Goal: Task Accomplishment & Management: Use online tool/utility

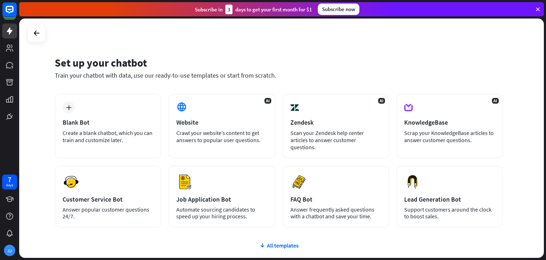
click at [455, 45] on div "Set up your chatbot Train your chatbot with data, use our ready-to-use template…" at bounding box center [281, 137] width 525 height 239
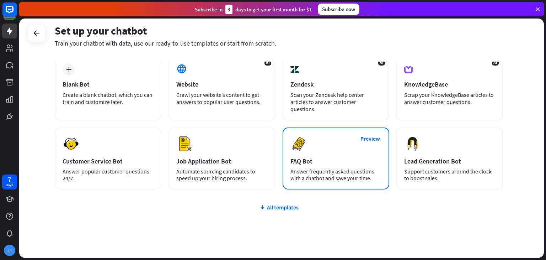
scroll to position [47, 0]
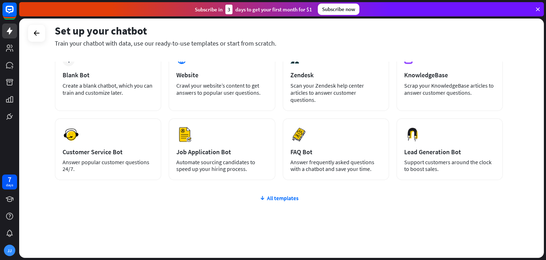
click at [279, 194] on div "plus Blank Bot Create a blank chatbot, which you can train and customize later.…" at bounding box center [279, 155] width 448 height 219
click at [277, 194] on div "All templates" at bounding box center [279, 197] width 448 height 7
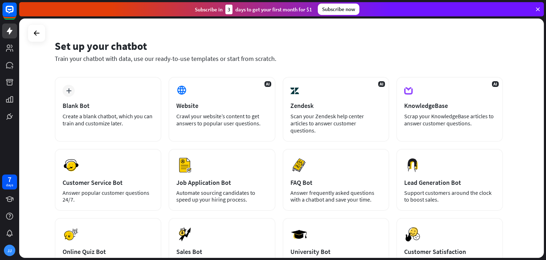
scroll to position [0, 0]
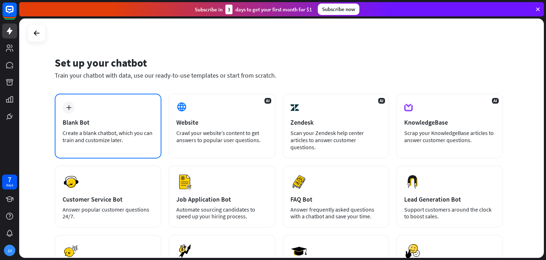
click at [70, 107] on icon "plus" at bounding box center [68, 107] width 5 height 5
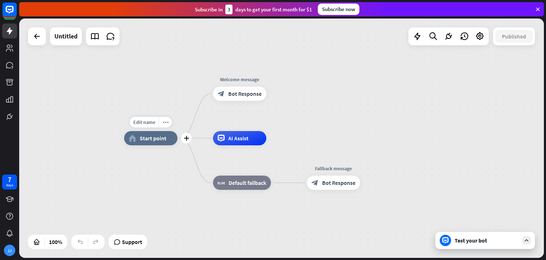
click at [159, 143] on div "home_2 Start point" at bounding box center [150, 138] width 53 height 14
click at [238, 97] on span "Bot Response" at bounding box center [244, 93] width 33 height 7
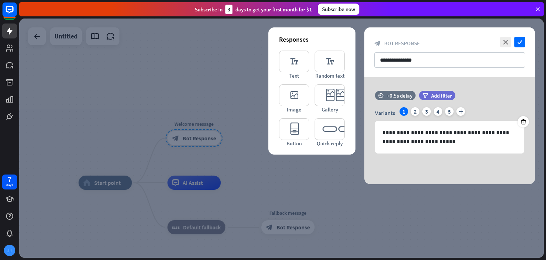
click at [171, 92] on div at bounding box center [281, 137] width 525 height 239
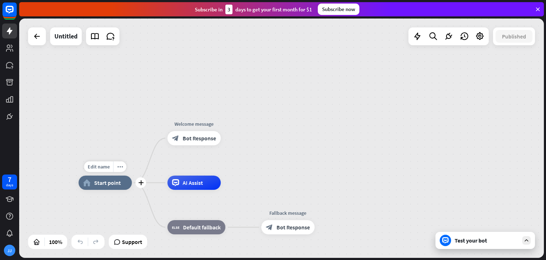
click at [102, 185] on span "Start point" at bounding box center [107, 182] width 27 height 7
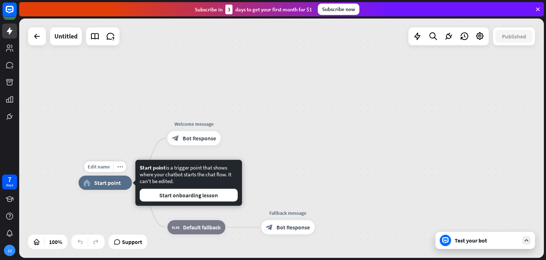
click at [112, 186] on span "Start point" at bounding box center [107, 182] width 27 height 7
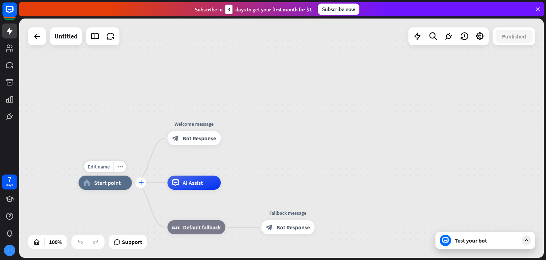
click at [140, 186] on div "plus" at bounding box center [141, 182] width 11 height 11
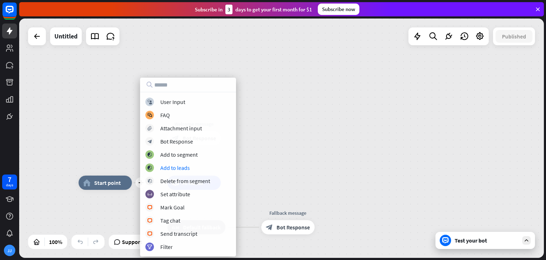
click at [100, 134] on div "plus home_2 Start point Welcome message block_bot_response Bot Response AI Assi…" at bounding box center [281, 137] width 525 height 239
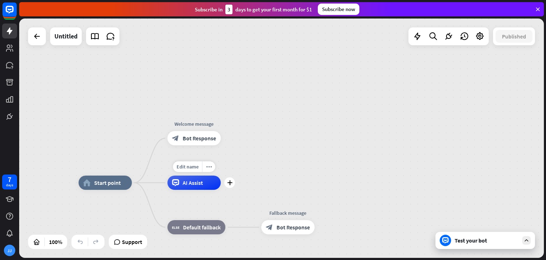
click at [209, 187] on div "AI Assist" at bounding box center [194, 182] width 53 height 14
click at [539, 9] on icon at bounding box center [538, 9] width 6 height 6
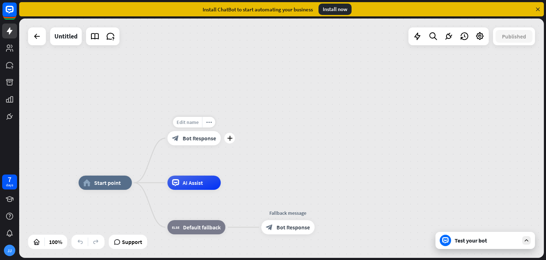
click at [191, 124] on span "Edit name" at bounding box center [188, 122] width 22 height 6
click at [443, 57] on div "home_2 Start point Welcome message block_bot_response Bot Response AI Assist bl…" at bounding box center [281, 137] width 525 height 239
click at [481, 41] on icon at bounding box center [479, 36] width 9 height 9
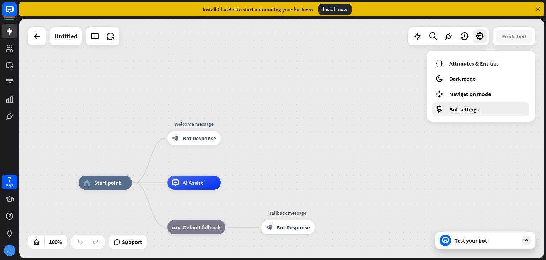
click at [473, 113] on div "Bot settings" at bounding box center [480, 109] width 97 height 14
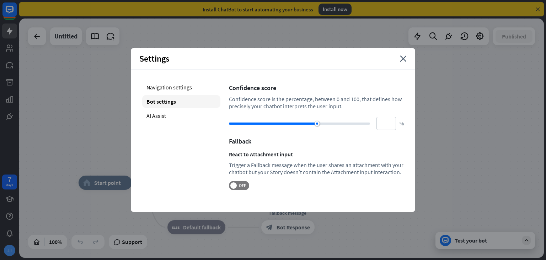
drag, startPoint x: 322, startPoint y: 122, endPoint x: 317, endPoint y: 123, distance: 4.7
click at [317, 123] on div at bounding box center [317, 123] width 5 height 5
click at [242, 184] on span "OFF" at bounding box center [242, 185] width 11 height 6
click at [164, 116] on div "AI Assist" at bounding box center [181, 115] width 78 height 13
type input "**"
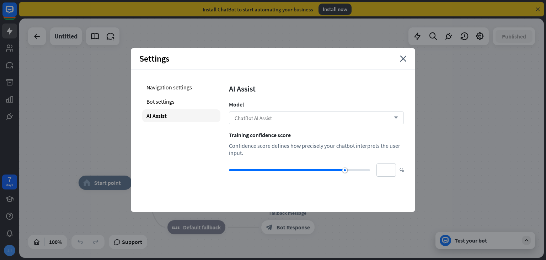
click at [264, 119] on span "ChatBot AI Assist" at bounding box center [253, 118] width 37 height 7
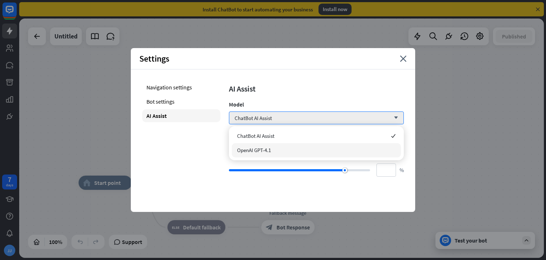
click at [244, 151] on span "OpenAI GPT-4.1" at bounding box center [254, 150] width 34 height 7
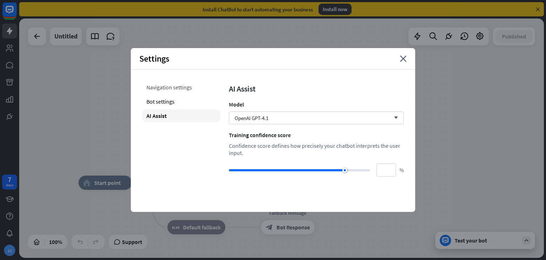
click at [183, 90] on div "Navigation settings" at bounding box center [181, 87] width 78 height 13
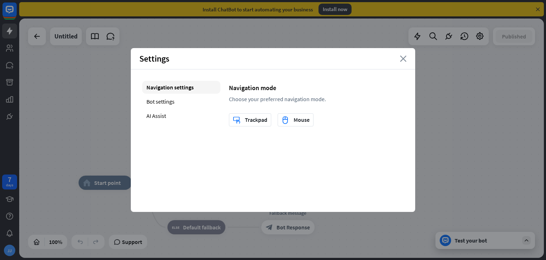
click at [404, 58] on icon "close" at bounding box center [403, 58] width 7 height 6
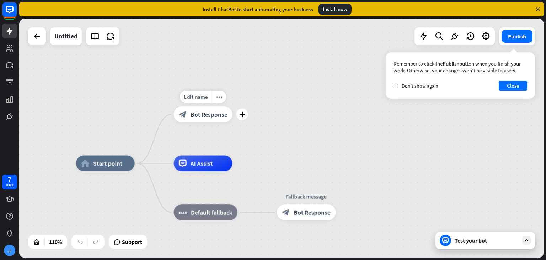
click at [203, 121] on div "block_bot_response Bot Response" at bounding box center [203, 114] width 59 height 16
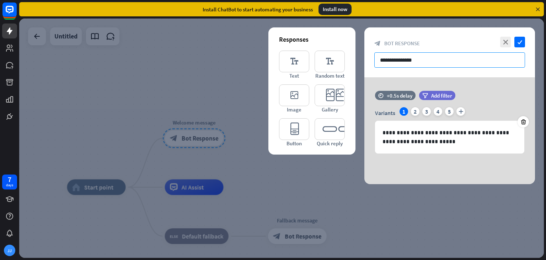
drag, startPoint x: 428, startPoint y: 60, endPoint x: 358, endPoint y: 60, distance: 70.4
click at [358, 60] on div "**********" at bounding box center [281, 137] width 525 height 239
click at [335, 7] on div "Install now" at bounding box center [335, 9] width 33 height 11
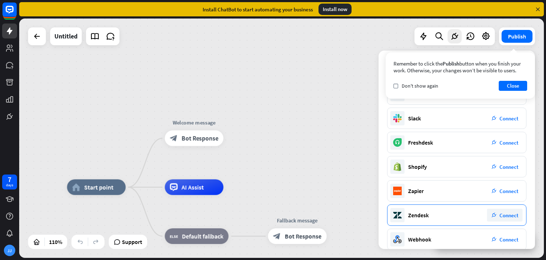
scroll to position [65, 0]
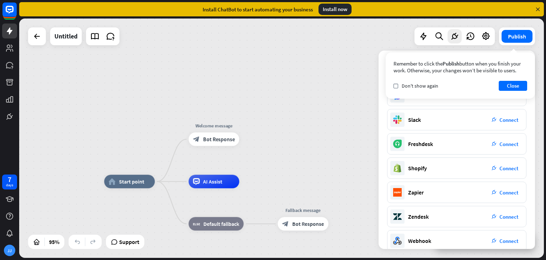
click at [341, 144] on div "home_2 Start point Welcome message block_bot_response Bot Response AI Assist bl…" at bounding box center [281, 137] width 525 height 239
click at [514, 83] on button "Close" at bounding box center [513, 86] width 28 height 10
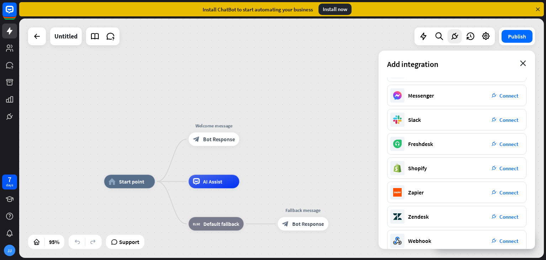
click at [524, 63] on icon "close" at bounding box center [523, 63] width 6 height 6
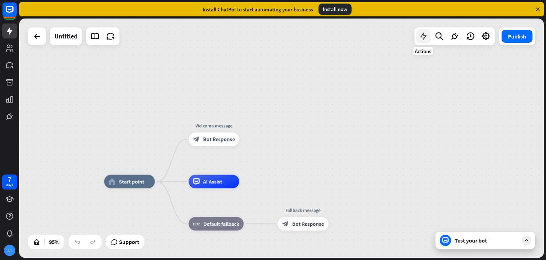
click at [424, 37] on icon at bounding box center [423, 36] width 9 height 9
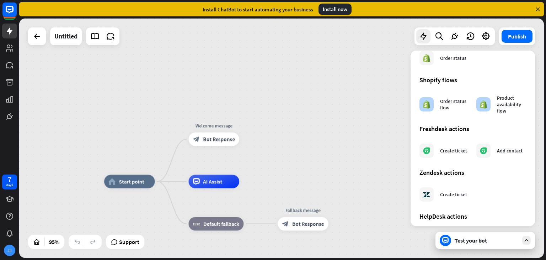
scroll to position [398, 0]
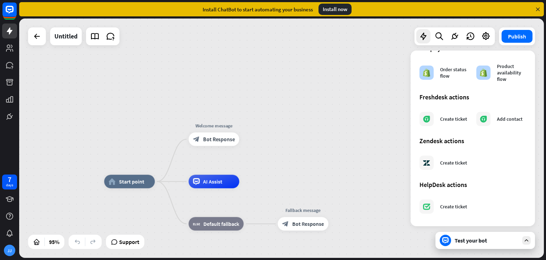
click at [378, 157] on div "home_2 Start point Welcome message block_bot_response Bot Response AI Assist bl…" at bounding box center [281, 137] width 525 height 239
click at [10, 8] on rect at bounding box center [10, 10] width 16 height 16
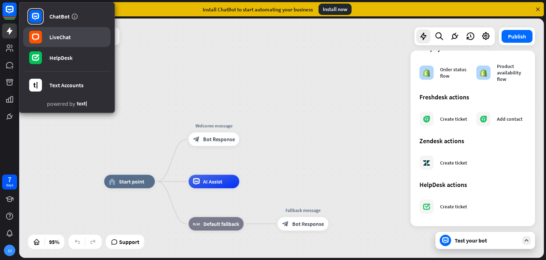
click at [53, 39] on div "LiveChat" at bounding box center [59, 36] width 21 height 7
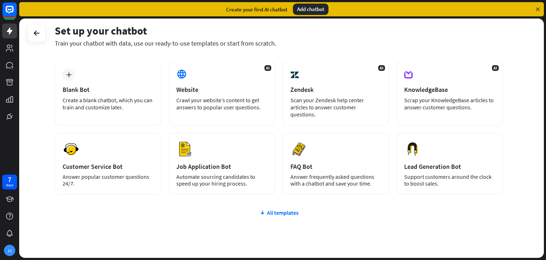
scroll to position [47, 0]
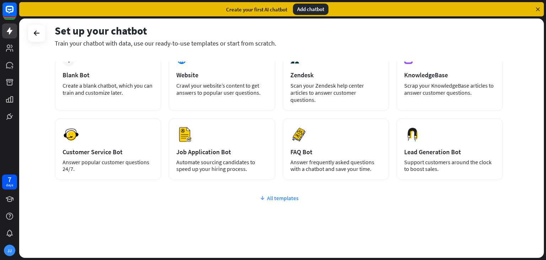
click at [269, 194] on div "All templates" at bounding box center [279, 197] width 448 height 7
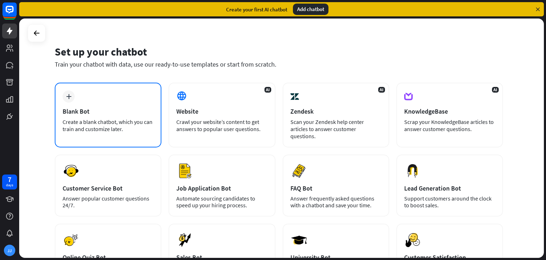
scroll to position [0, 0]
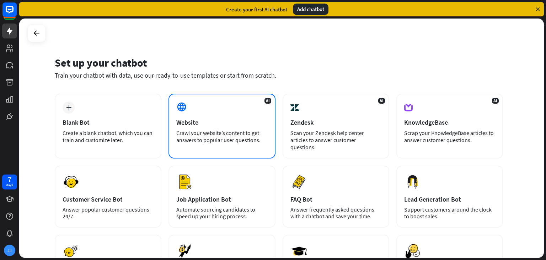
click at [182, 124] on div "Website" at bounding box center [221, 122] width 91 height 8
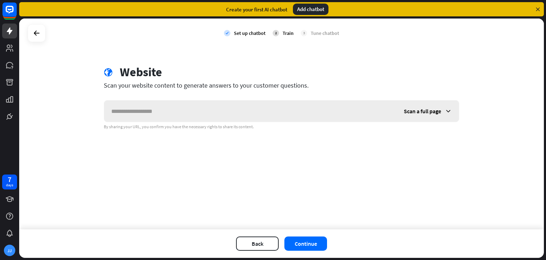
click at [173, 114] on input "text" at bounding box center [250, 110] width 293 height 21
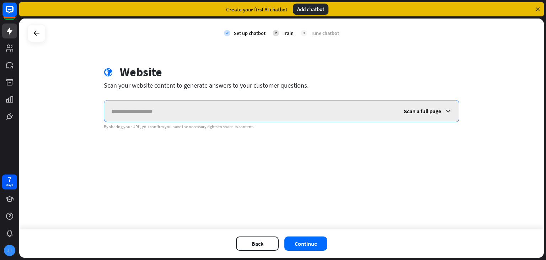
click at [212, 114] on input "text" at bounding box center [250, 110] width 293 height 21
paste input "**********"
type input "**********"
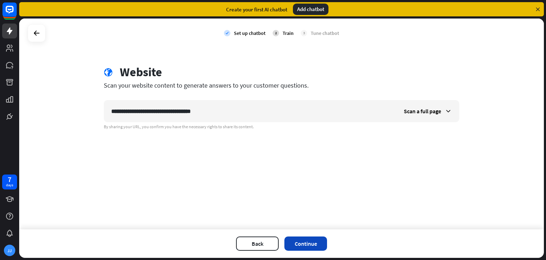
click at [307, 239] on button "Continue" at bounding box center [306, 243] width 43 height 14
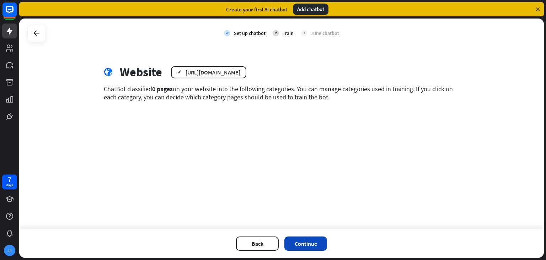
click at [314, 243] on button "Continue" at bounding box center [306, 243] width 43 height 14
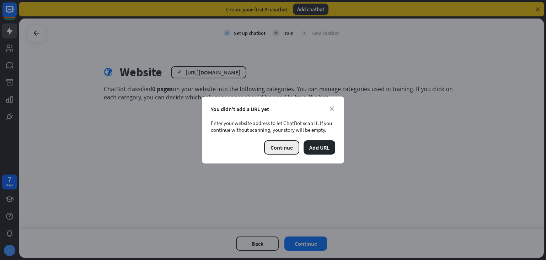
click at [285, 147] on button "Continue" at bounding box center [281, 147] width 35 height 14
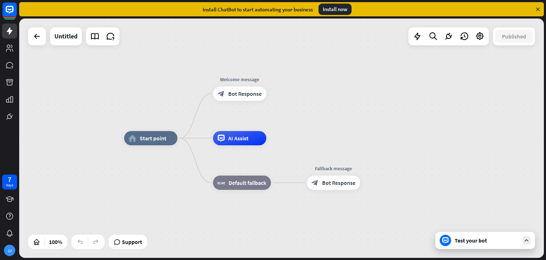
click at [460, 243] on div "Test your bot" at bounding box center [487, 240] width 64 height 7
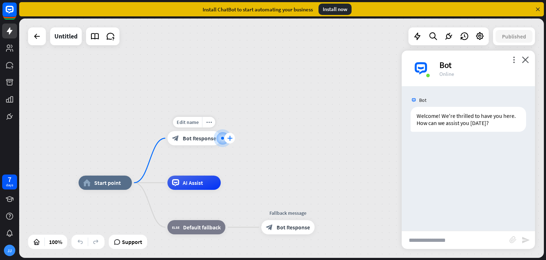
click at [229, 138] on icon "plus" at bounding box center [229, 138] width 5 height 5
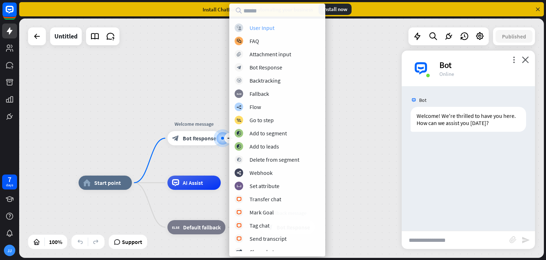
click at [273, 25] on div "User Input" at bounding box center [262, 27] width 25 height 7
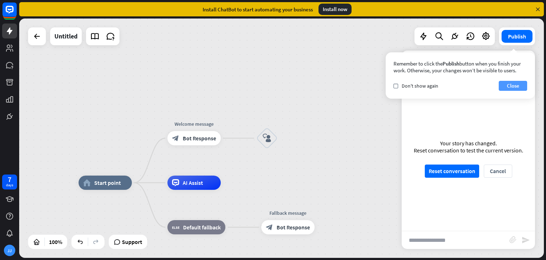
click at [504, 89] on button "Close" at bounding box center [513, 86] width 28 height 10
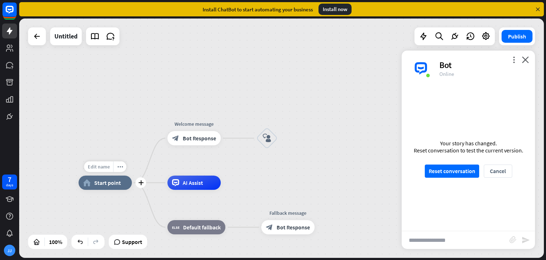
click at [98, 168] on span "Edit name" at bounding box center [99, 166] width 22 height 6
click at [267, 141] on icon "block_user_input" at bounding box center [267, 138] width 9 height 9
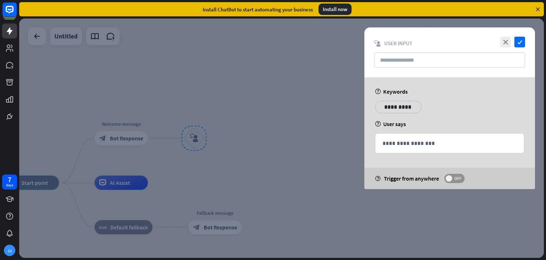
click at [456, 178] on span "OFF" at bounding box center [457, 178] width 11 height 6
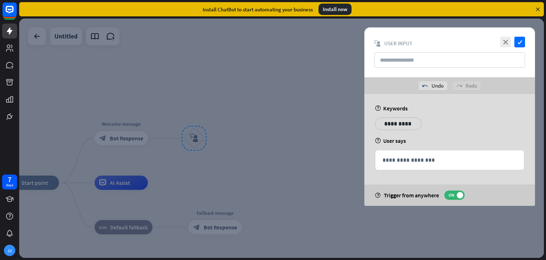
click at [454, 212] on div at bounding box center [281, 137] width 525 height 239
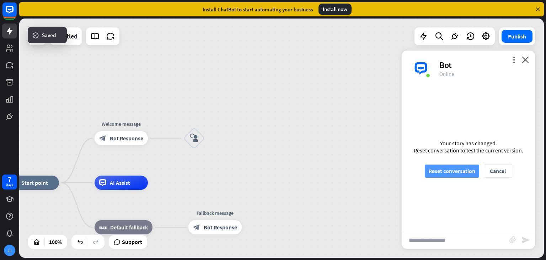
click at [439, 176] on button "Reset conversation" at bounding box center [452, 170] width 54 height 13
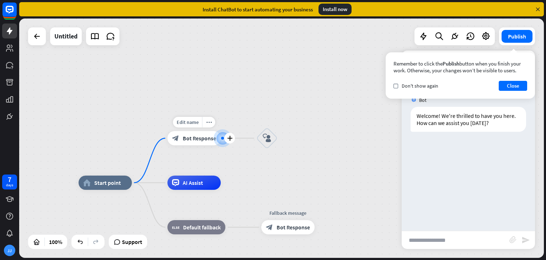
click at [198, 141] on span "Bot Response" at bounding box center [199, 137] width 33 height 7
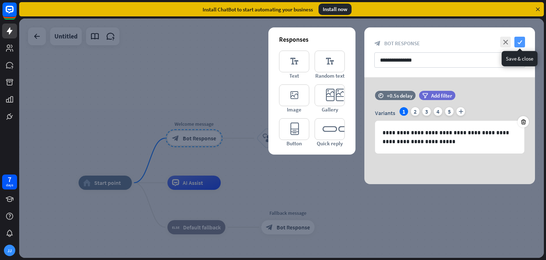
click at [523, 41] on icon "check" at bounding box center [520, 42] width 11 height 11
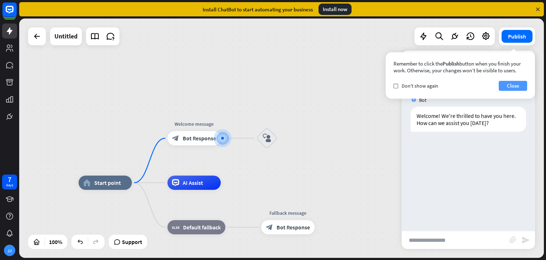
click at [514, 85] on button "Close" at bounding box center [513, 86] width 28 height 10
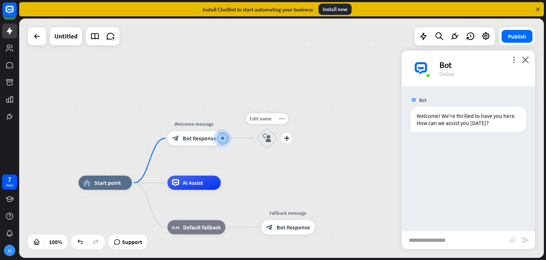
click at [269, 139] on icon "block_user_input" at bounding box center [267, 138] width 9 height 9
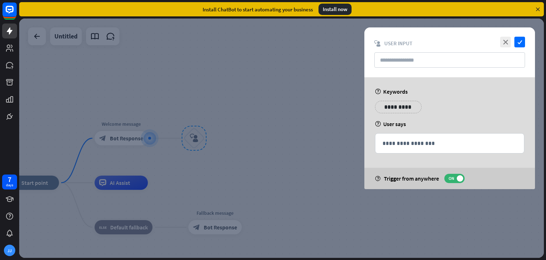
click at [402, 108] on p "**********" at bounding box center [399, 106] width 36 height 9
click at [397, 115] on icon "emoji_smile" at bounding box center [395, 117] width 6 height 6
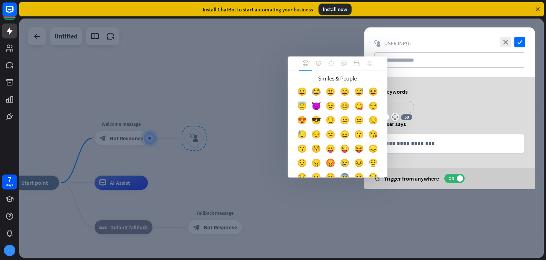
click at [307, 90] on div "😀" at bounding box center [302, 93] width 14 height 14
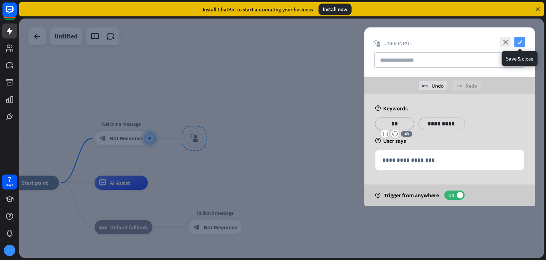
click at [518, 44] on icon "check" at bounding box center [520, 42] width 11 height 11
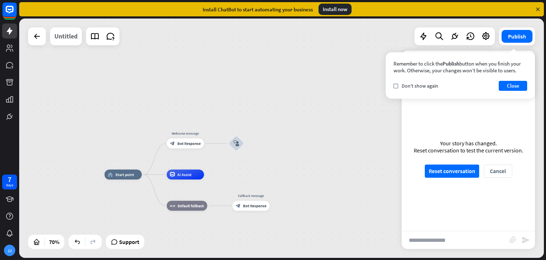
click at [73, 41] on div "Untitled" at bounding box center [65, 36] width 23 height 18
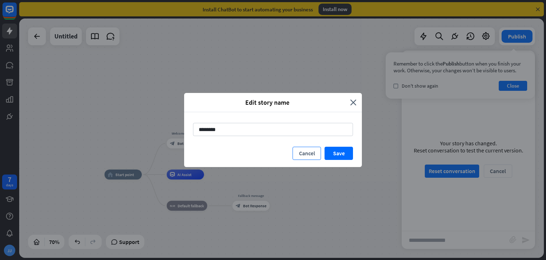
click at [306, 153] on button "Cancel" at bounding box center [307, 153] width 28 height 13
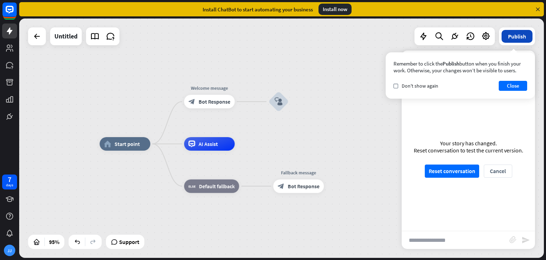
click at [514, 41] on button "Publish" at bounding box center [517, 36] width 31 height 13
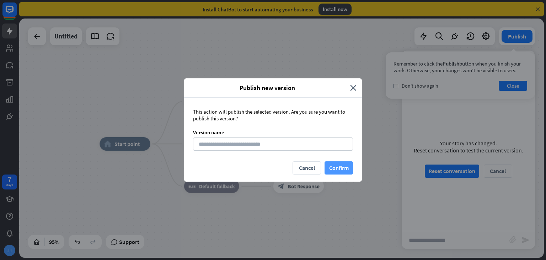
click at [341, 162] on button "Confirm" at bounding box center [339, 167] width 28 height 13
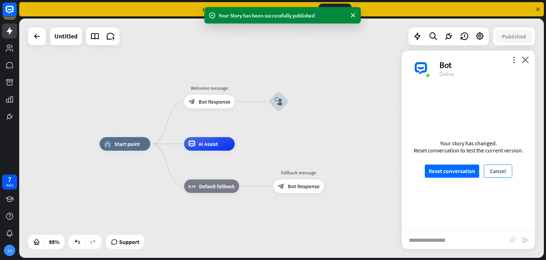
click at [497, 169] on button "Cancel" at bounding box center [498, 170] width 28 height 13
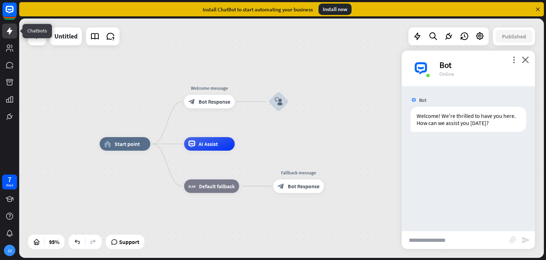
click at [8, 32] on icon at bounding box center [10, 30] width 6 height 7
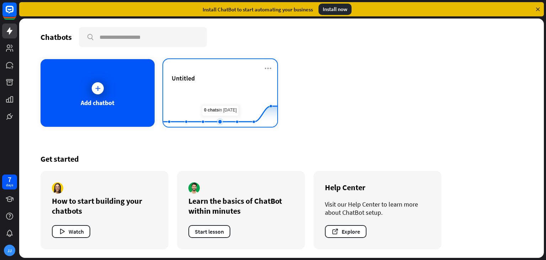
click at [224, 94] on rect at bounding box center [220, 109] width 114 height 44
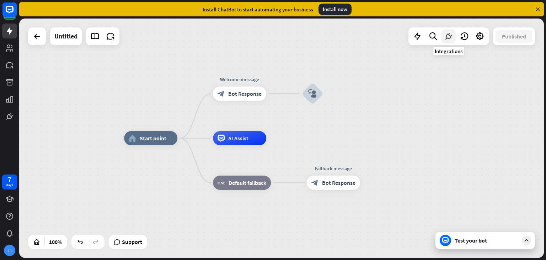
click at [448, 34] on icon at bounding box center [448, 36] width 9 height 9
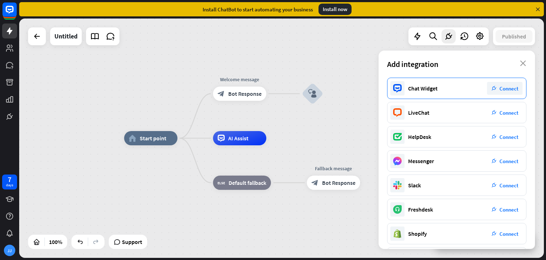
click at [506, 88] on span "Connect" at bounding box center [509, 88] width 19 height 7
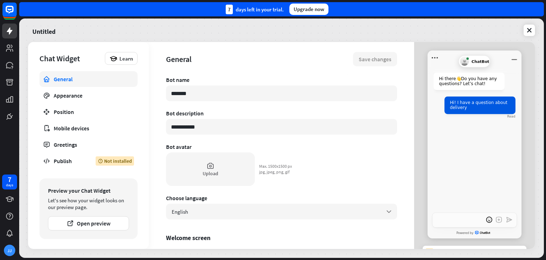
type textarea "*"
click at [97, 128] on div "Mobile devices" at bounding box center [89, 127] width 70 height 7
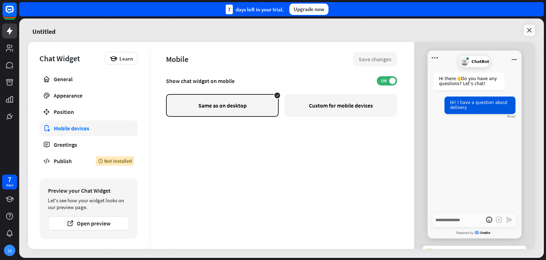
click at [529, 29] on icon at bounding box center [529, 30] width 7 height 7
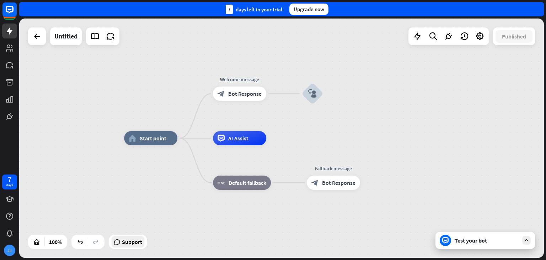
click at [134, 244] on span "Support" at bounding box center [132, 241] width 20 height 11
click at [113, 212] on div "home_2 Start point Welcome message block_bot_response Bot Response block_user_i…" at bounding box center [281, 137] width 525 height 239
